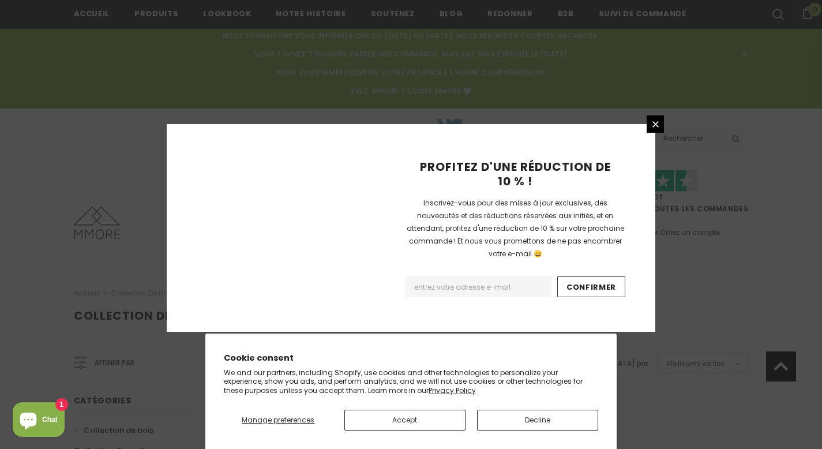
scroll to position [870, 0]
